Goal: Navigation & Orientation: Understand site structure

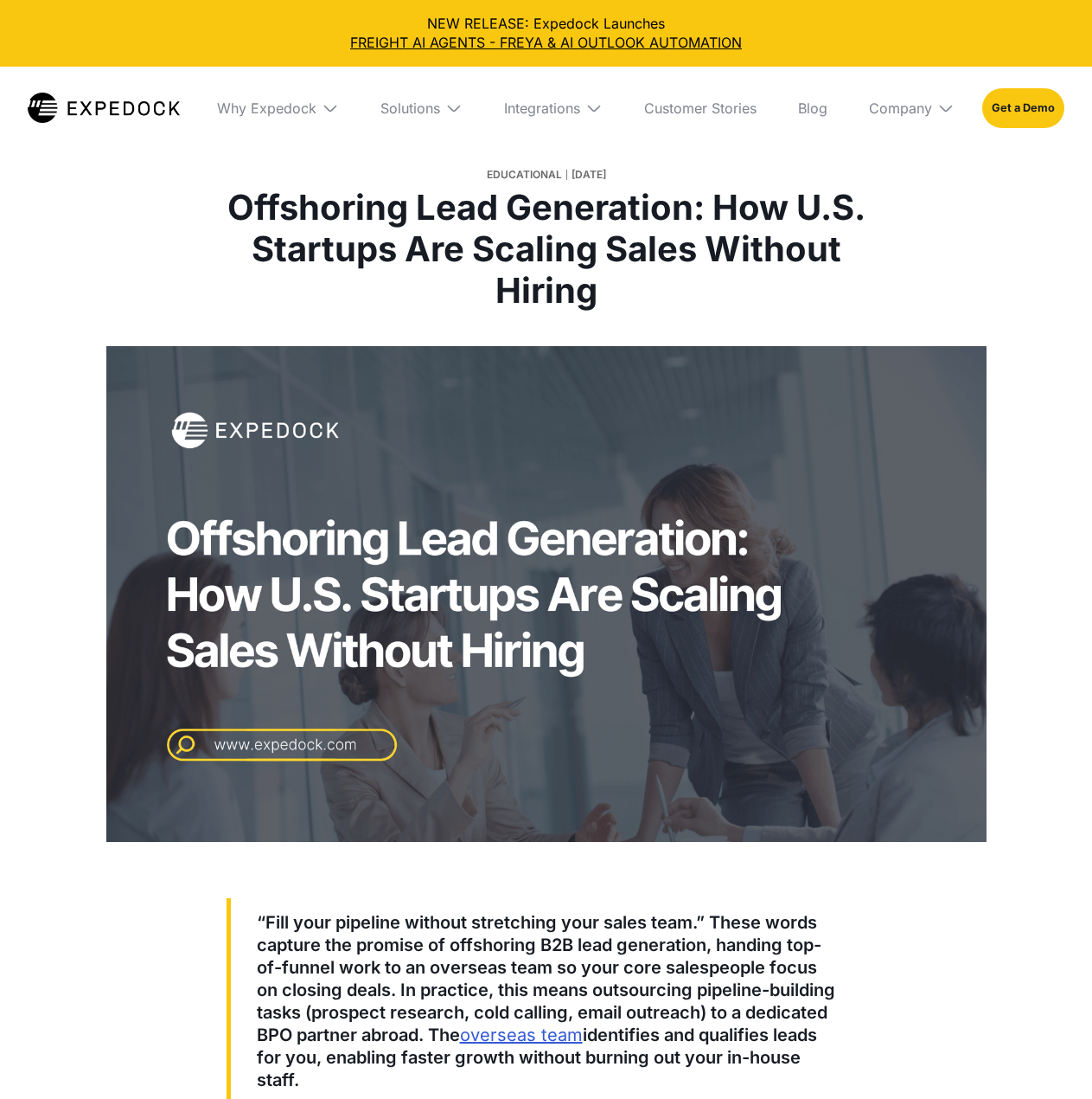
select select
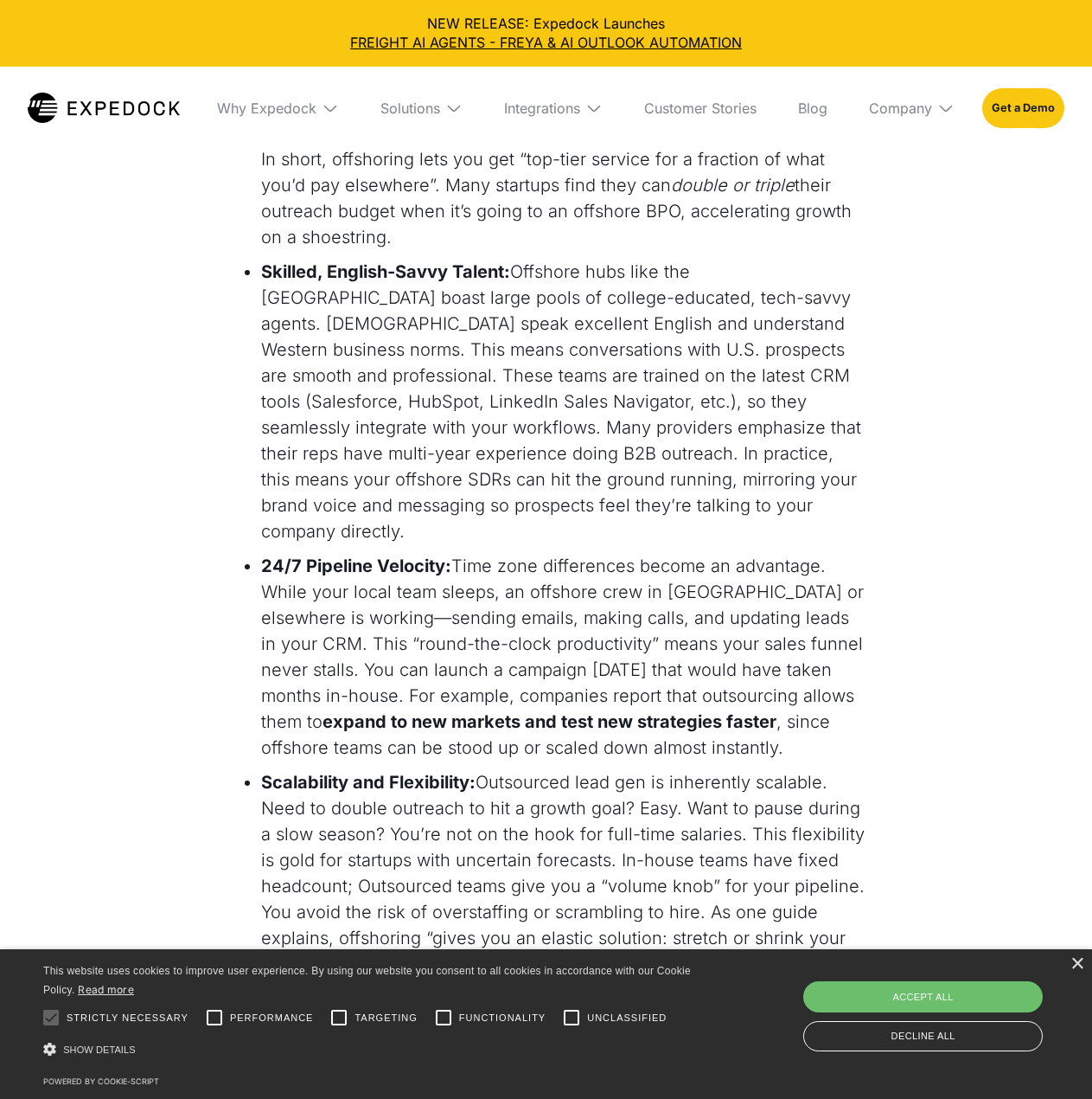
scroll to position [2624, 0]
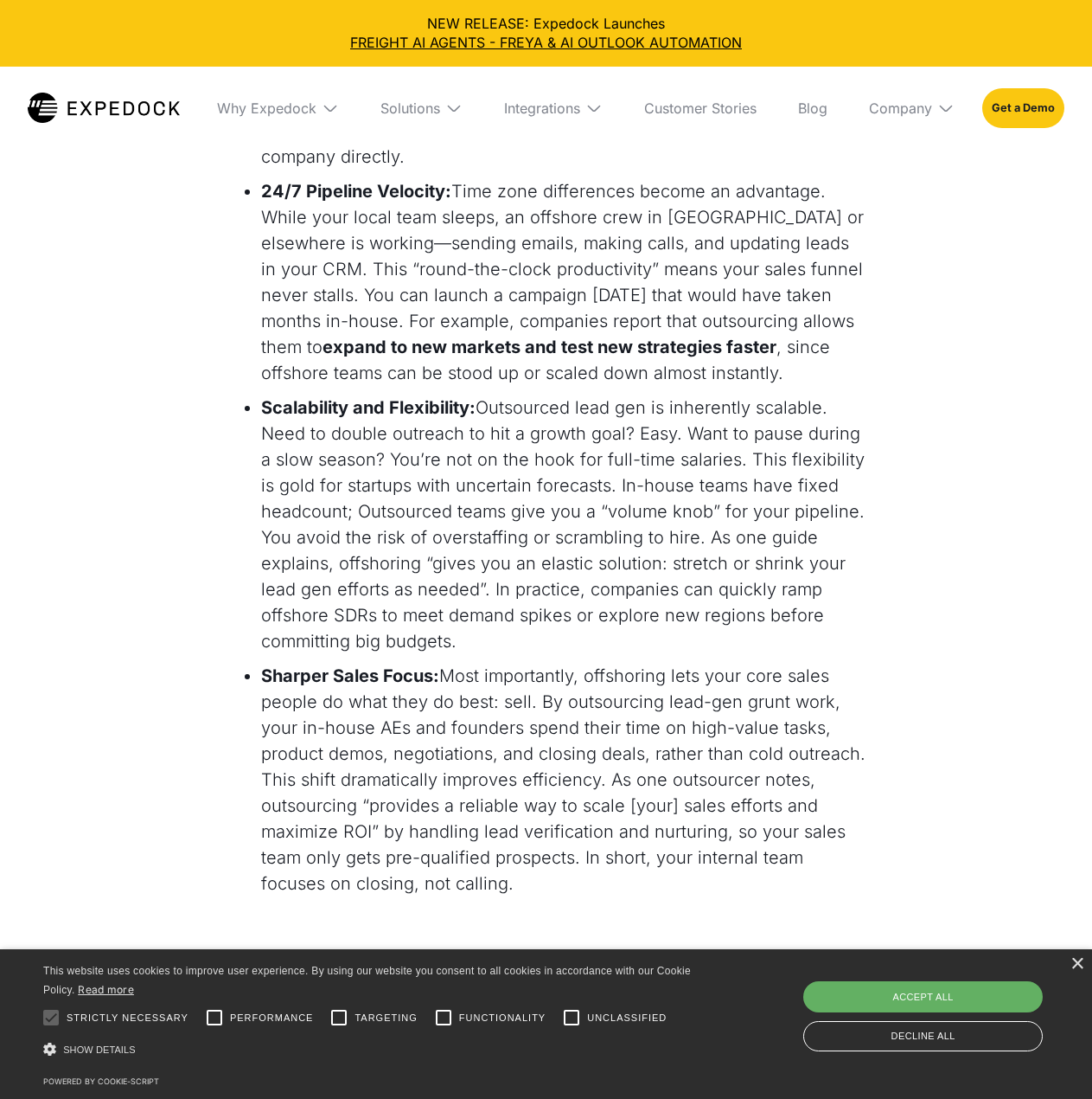
click at [946, 998] on div "Accept all" at bounding box center [923, 996] width 240 height 31
checkbox input "true"
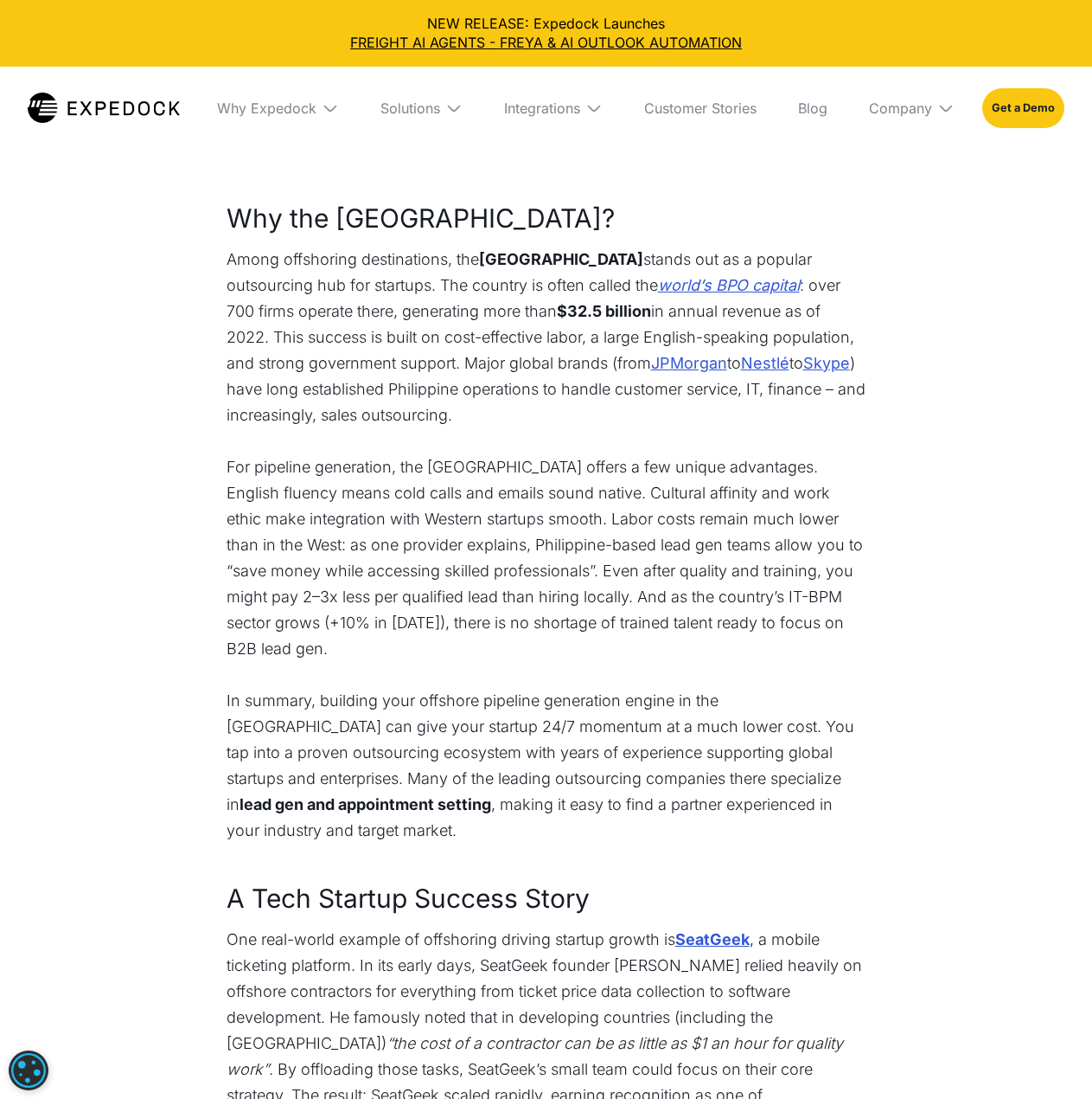
scroll to position [2999, 0]
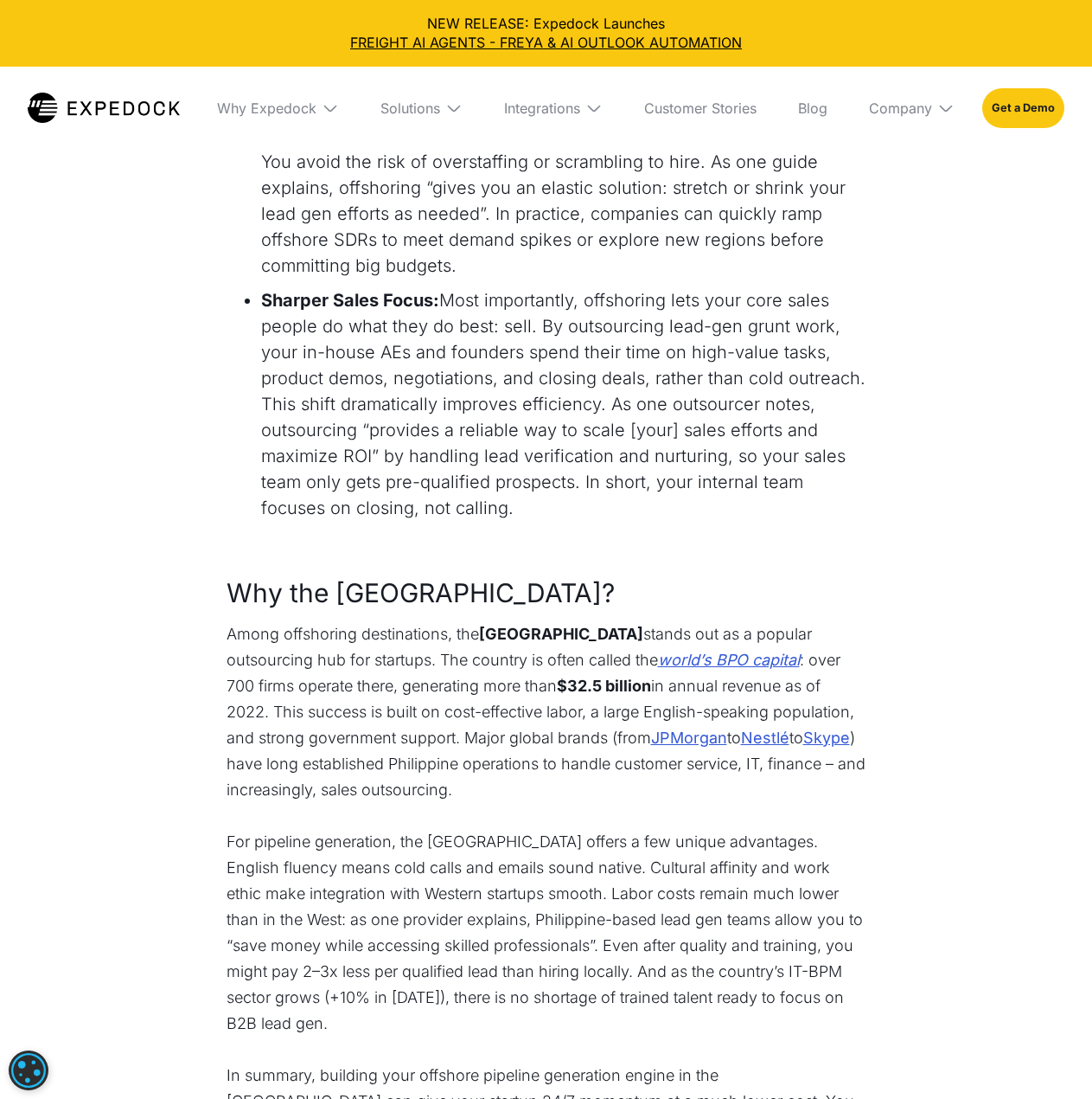
click at [861, 621] on p "Among offshoring destinations, the [GEOGRAPHIC_DATA] stands out as a popular ou…" at bounding box center [547, 712] width 640 height 182
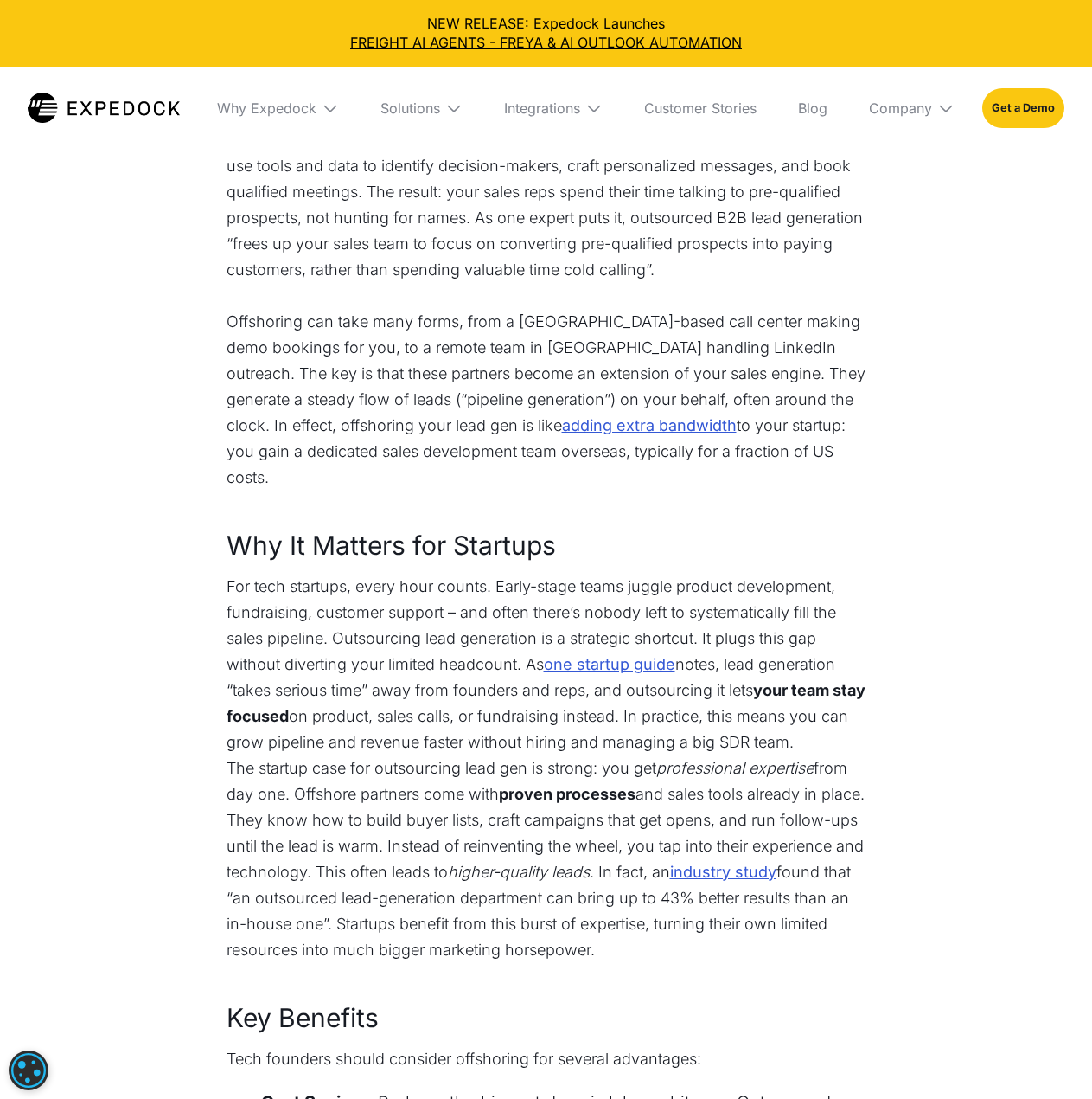
scroll to position [0, 0]
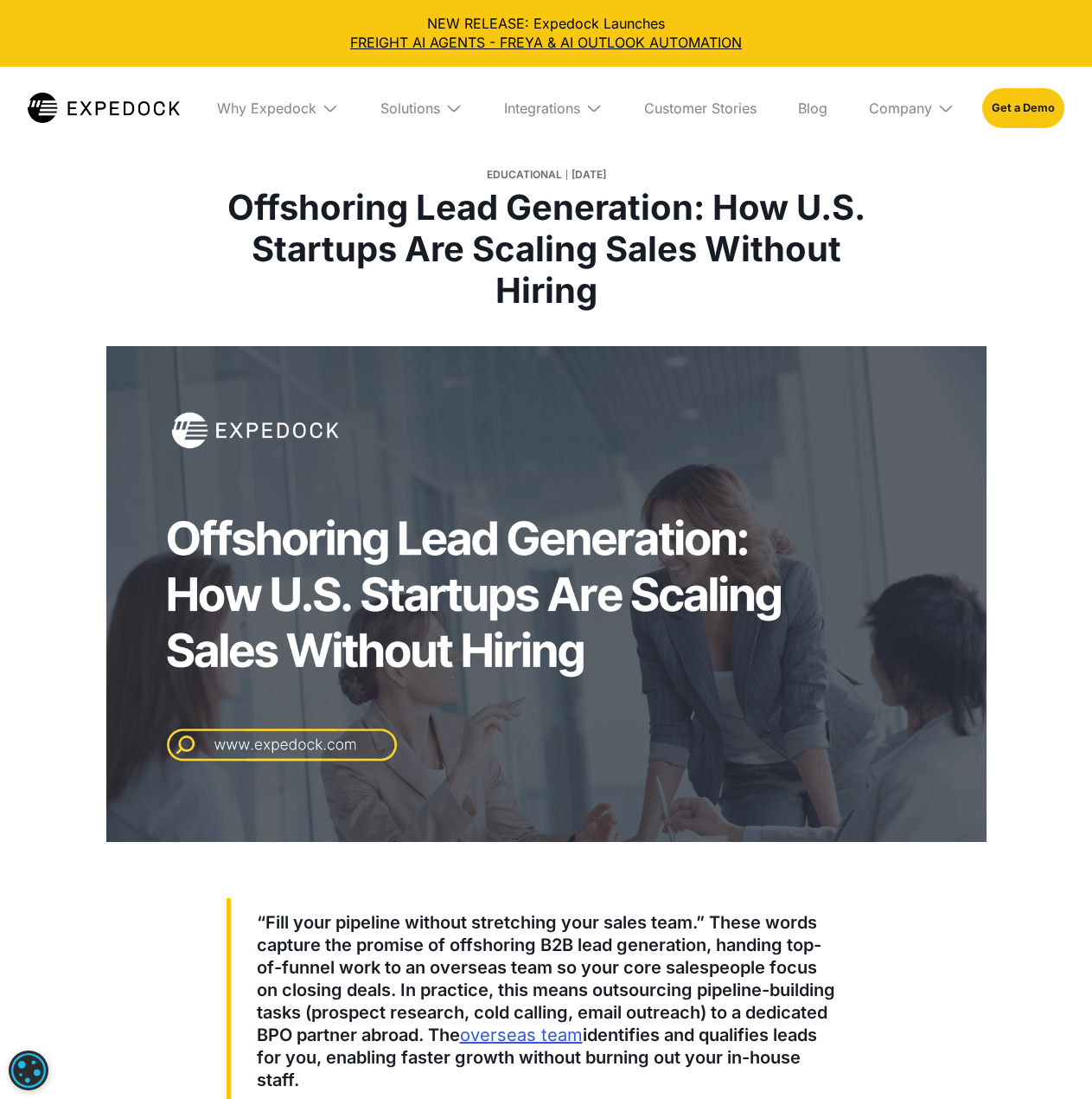
click at [102, 104] on img at bounding box center [104, 107] width 152 height 30
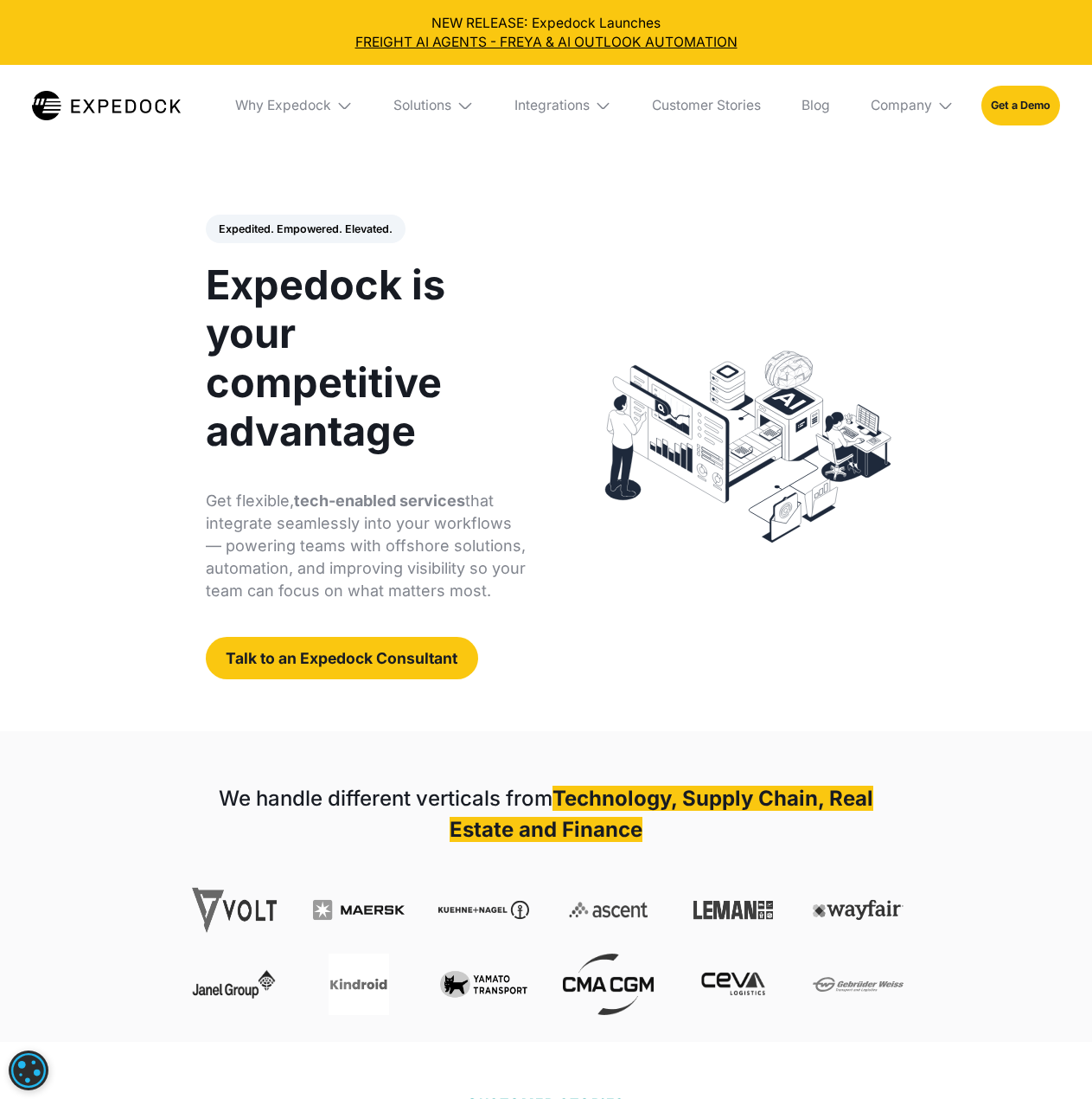
select select
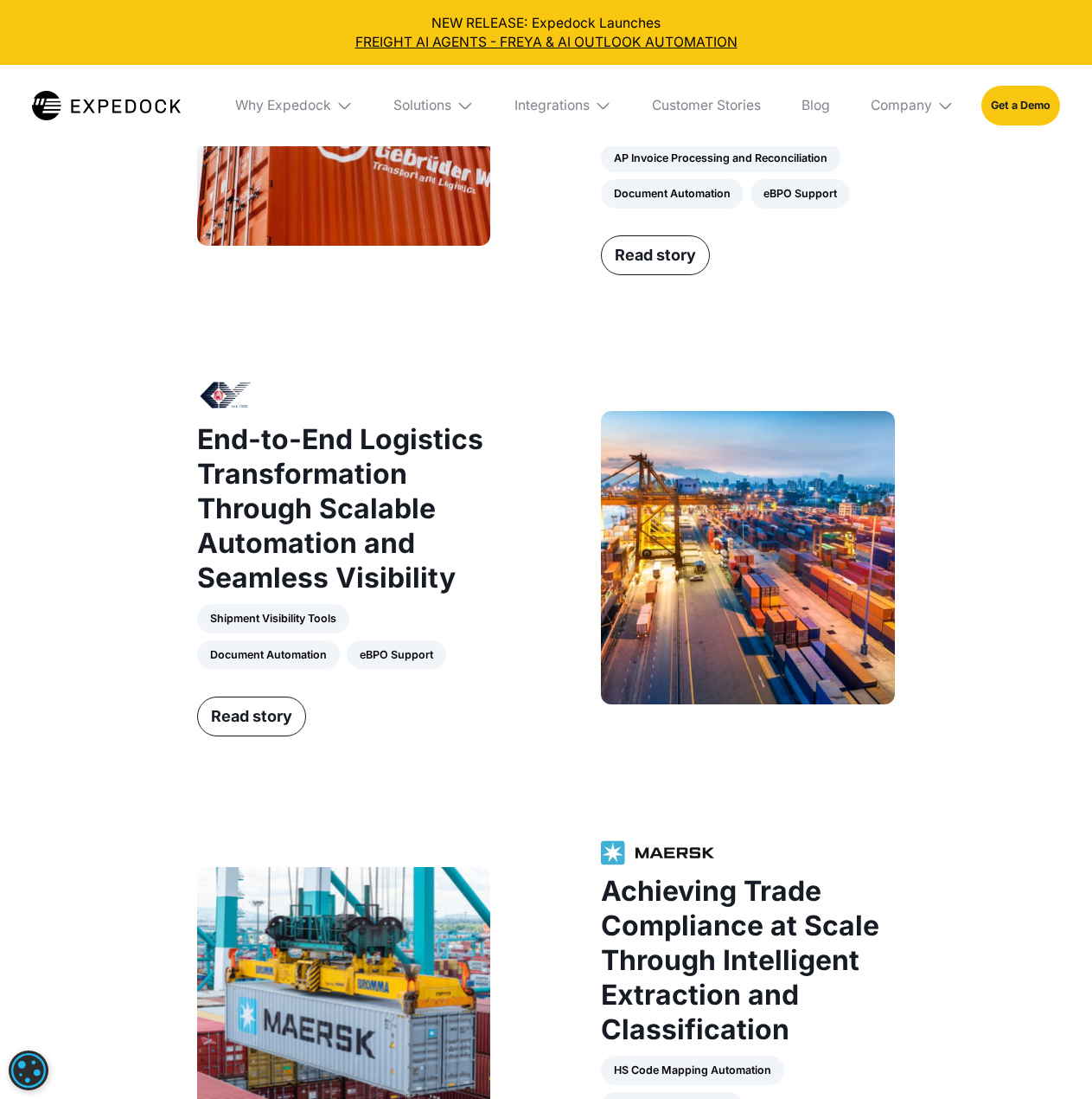
scroll to position [1499, 0]
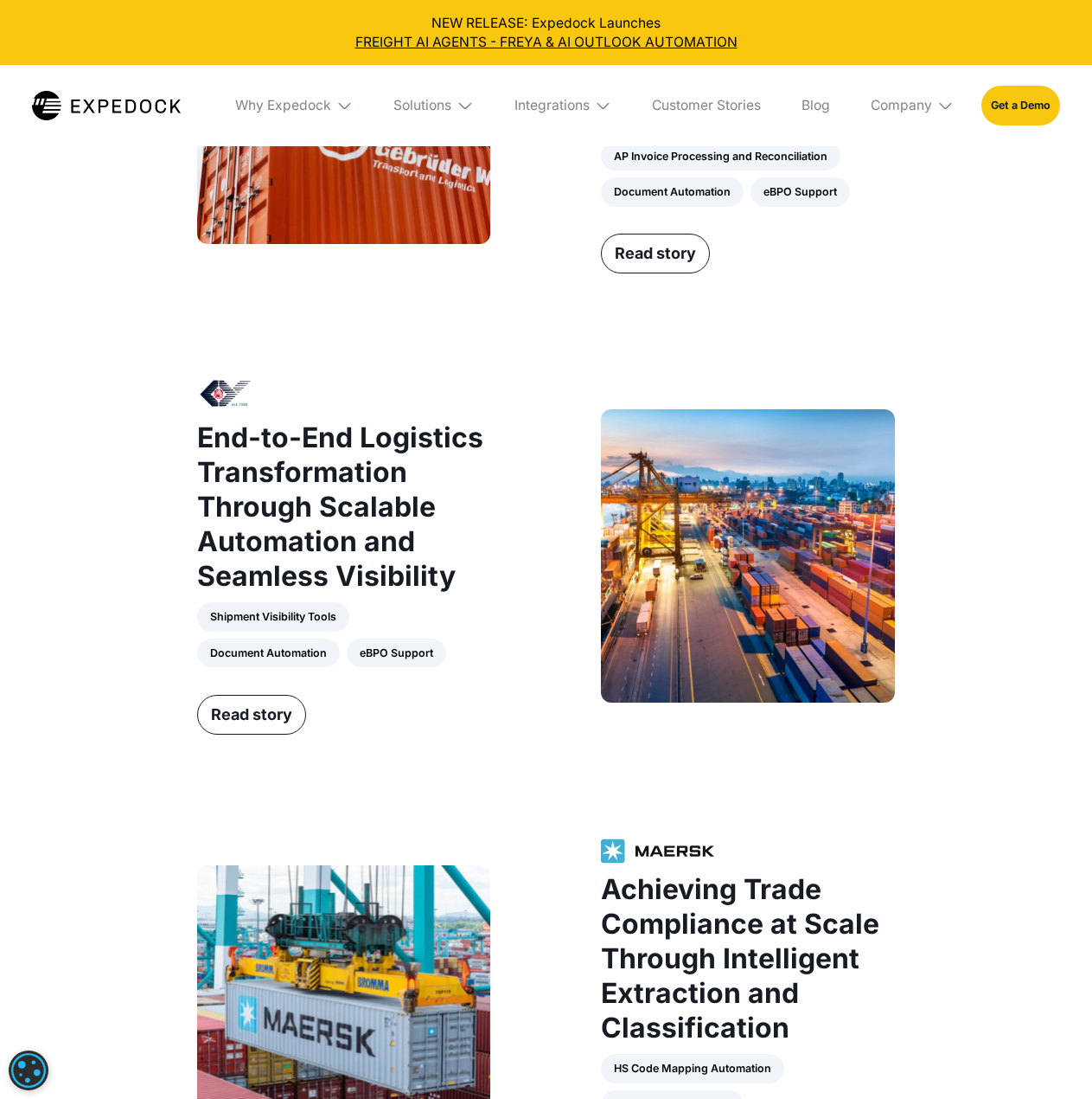
click at [415, 93] on div "Solutions" at bounding box center [434, 105] width 107 height 81
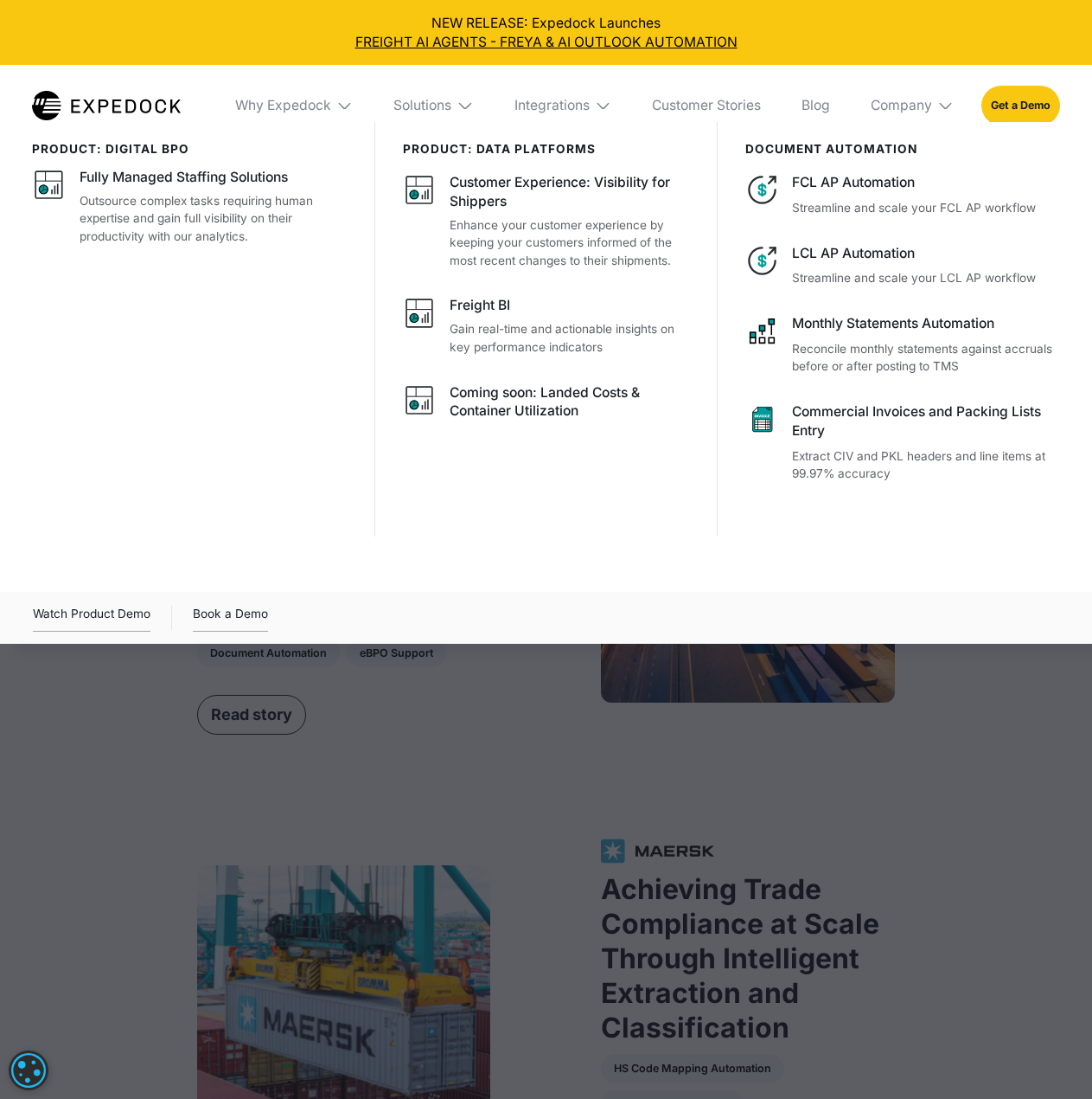
click at [205, 815] on div at bounding box center [546, 671] width 1092 height 1099
